Goal: Task Accomplishment & Management: Complete application form

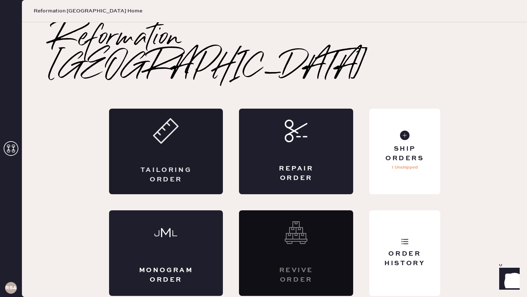
click at [173, 122] on icon at bounding box center [166, 131] width 26 height 26
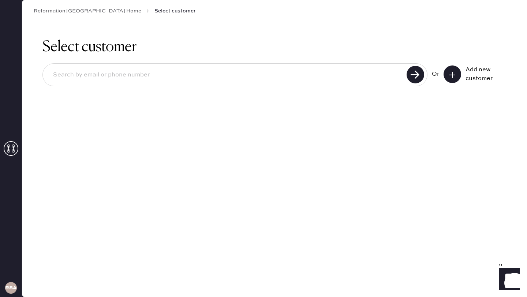
click at [144, 75] on input at bounding box center [225, 75] width 357 height 17
type input "[EMAIL_ADDRESS][DOMAIN_NAME]"
click at [414, 75] on use at bounding box center [416, 75] width 18 height 18
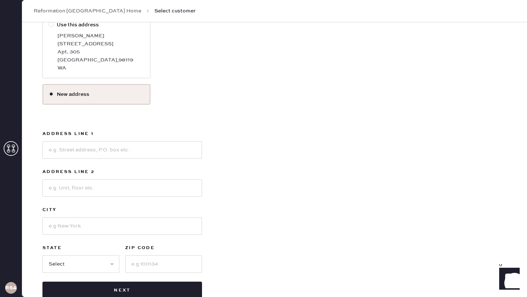
scroll to position [141, 0]
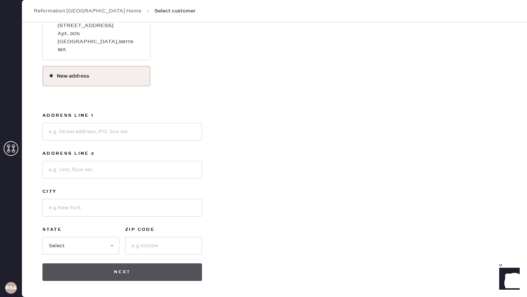
click at [136, 272] on button "Next" at bounding box center [122, 272] width 160 height 18
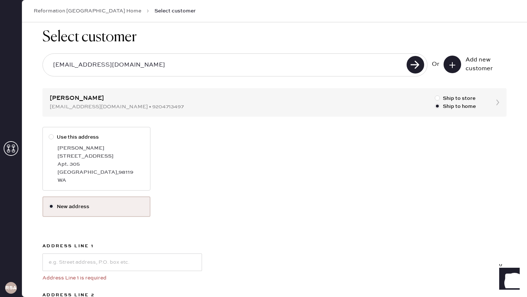
scroll to position [5, 0]
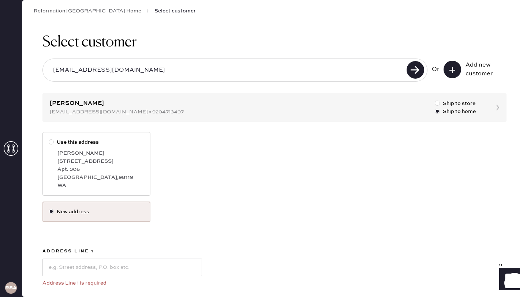
click at [52, 144] on div at bounding box center [51, 141] width 5 height 5
click at [49, 139] on input "Use this address" at bounding box center [49, 138] width 0 height 0
radio input "true"
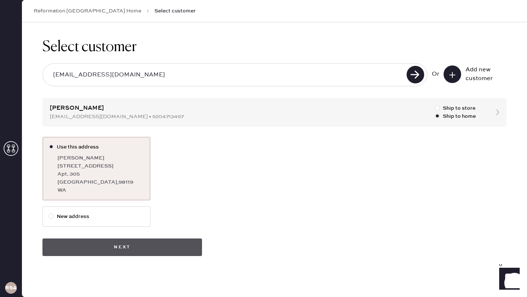
click at [128, 250] on button "Next" at bounding box center [122, 248] width 160 height 18
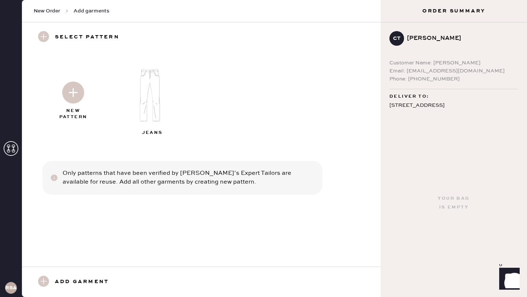
click at [148, 93] on img at bounding box center [152, 95] width 79 height 63
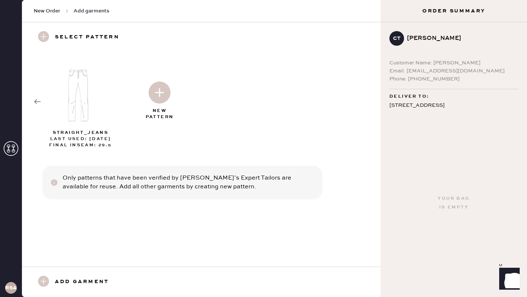
click at [161, 87] on img at bounding box center [160, 93] width 22 height 22
select select "2"
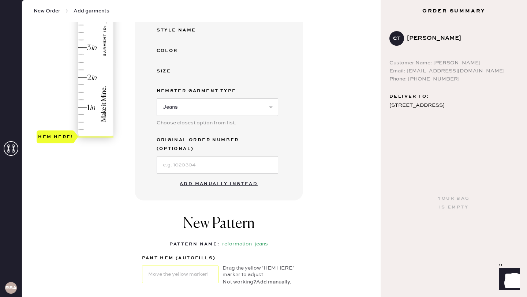
scroll to position [178, 0]
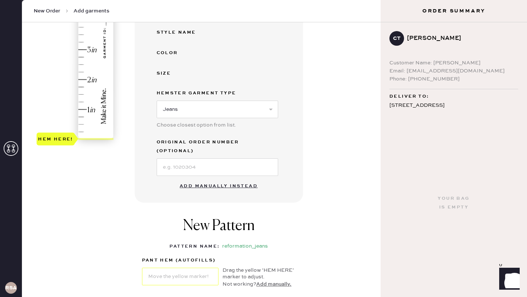
click at [213, 179] on button "Add manually instead" at bounding box center [218, 186] width 87 height 15
select select "2"
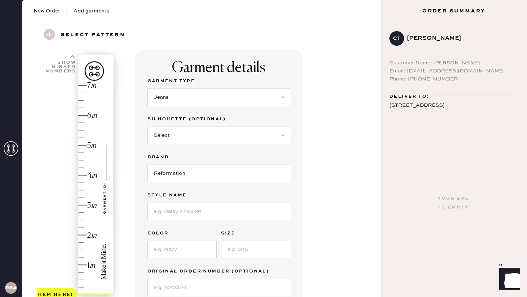
scroll to position [0, 0]
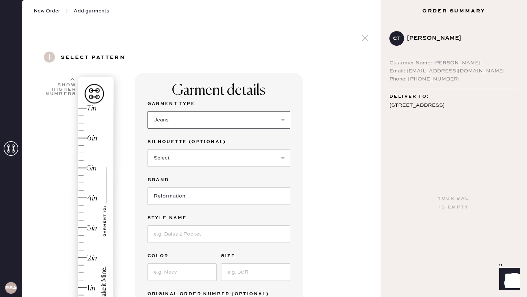
click at [184, 120] on select "Select Basic Skirt Jeans Leggings Pants Shorts Basic Sleeved Dress Basic Sleeve…" at bounding box center [218, 120] width 143 height 18
click at [147, 111] on select "Select Basic Skirt Jeans Leggings Pants Shorts Basic Sleeved Dress Basic Sleeve…" at bounding box center [218, 120] width 143 height 18
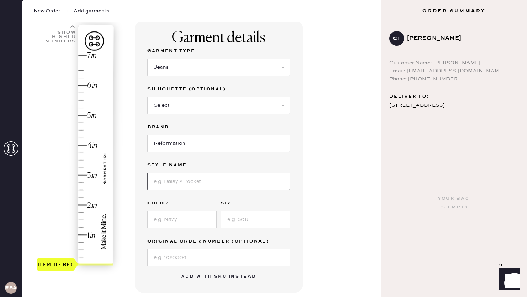
click at [192, 181] on input at bounding box center [218, 182] width 143 height 18
type input "BEX"
click at [182, 221] on input at bounding box center [181, 220] width 69 height 18
type input "[US_STATE]"
click at [250, 221] on input at bounding box center [255, 220] width 69 height 18
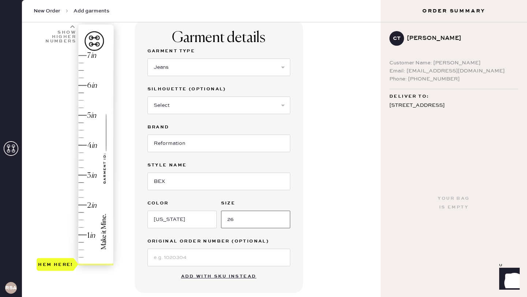
type input "26"
click at [185, 259] on input at bounding box center [218, 258] width 143 height 18
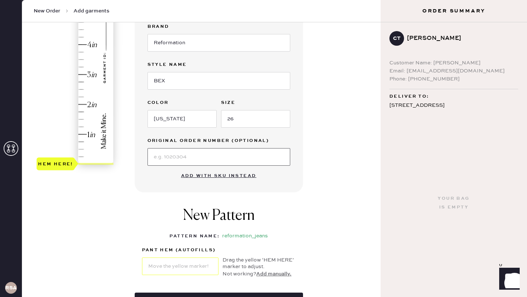
scroll to position [153, 0]
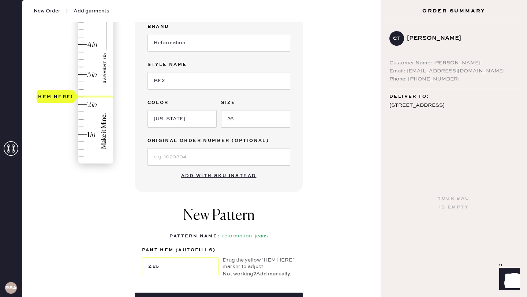
type input "2.5"
drag, startPoint x: 71, startPoint y: 165, endPoint x: 71, endPoint y: 92, distance: 73.6
click at [71, 92] on div "Hem here!" at bounding box center [55, 89] width 35 height 9
click at [321, 221] on div "Garment details Garment Type Select Basic Skirt Jeans Leggings Pants Shorts Bas…" at bounding box center [255, 127] width 240 height 416
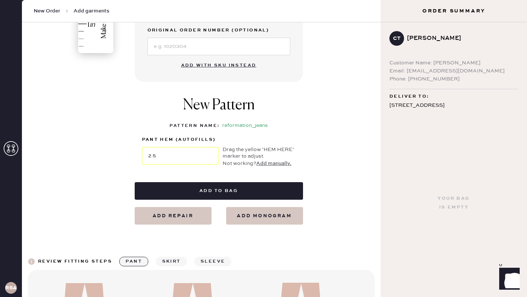
scroll to position [273, 0]
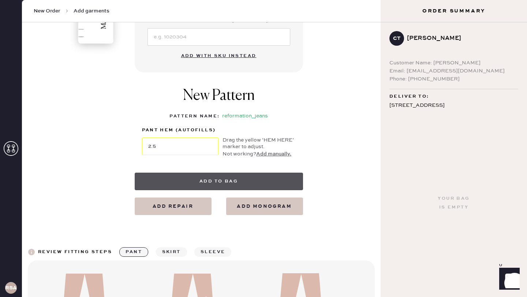
click at [235, 178] on button "Add to bag" at bounding box center [219, 182] width 168 height 18
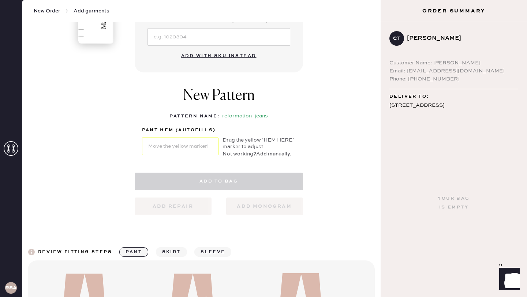
select select "2"
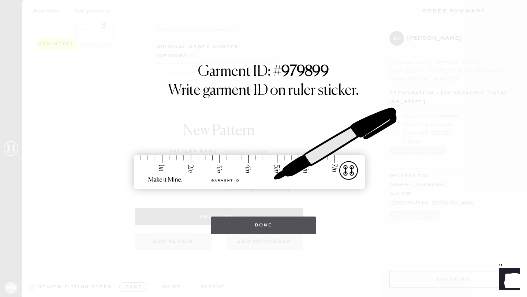
click at [278, 225] on button "Done" at bounding box center [264, 226] width 106 height 18
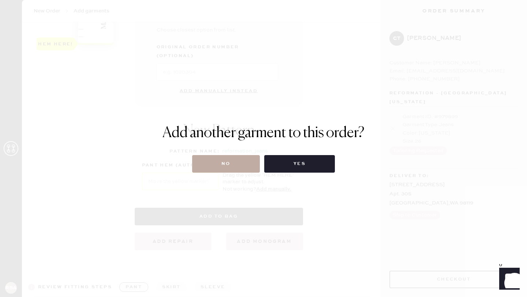
click at [226, 164] on button "No" at bounding box center [226, 164] width 68 height 18
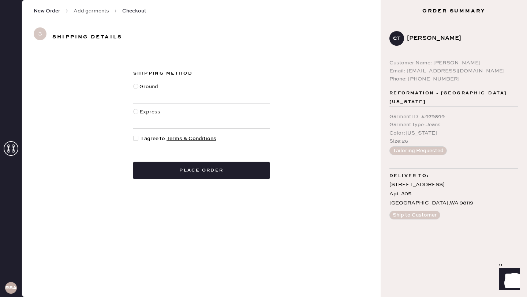
click at [137, 87] on div at bounding box center [135, 86] width 5 height 5
click at [134, 83] on input "Ground" at bounding box center [133, 83] width 0 height 0
radio input "true"
click at [137, 138] on div at bounding box center [135, 138] width 5 height 5
click at [134, 135] on input "I agree to Terms & Conditions" at bounding box center [133, 135] width 0 height 0
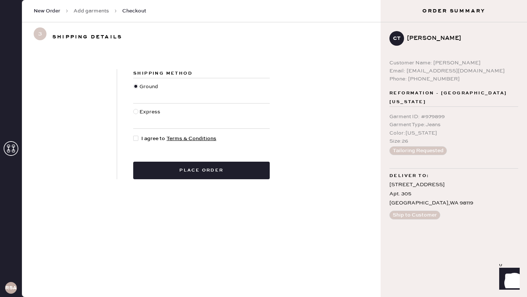
checkbox input "true"
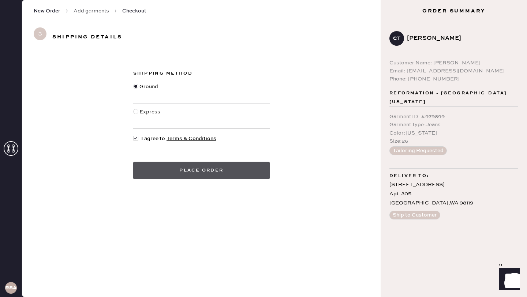
click at [222, 172] on button "Place order" at bounding box center [201, 171] width 136 height 18
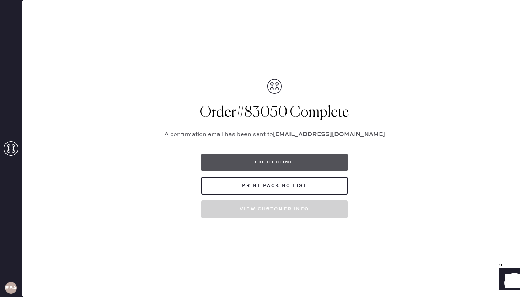
click at [272, 163] on button "Go to home" at bounding box center [274, 163] width 146 height 18
